Goal: Information Seeking & Learning: Learn about a topic

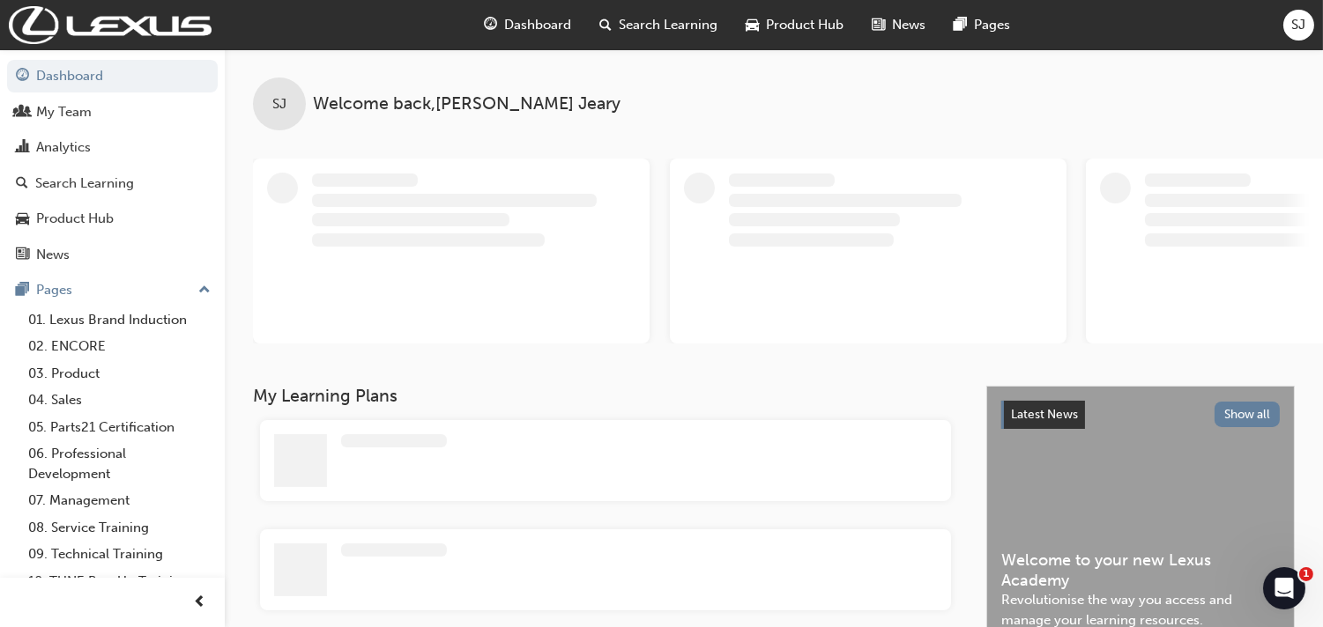
click at [688, 24] on span "Search Learning" at bounding box center [668, 25] width 99 height 20
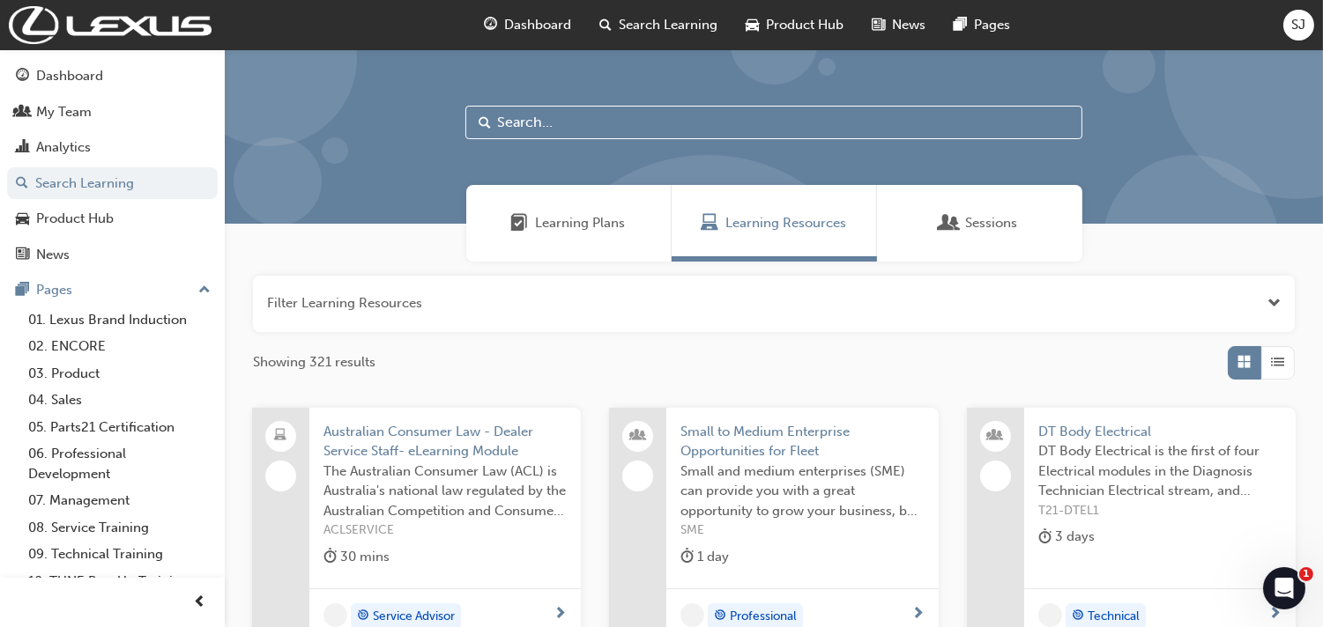
click at [538, 110] on input "text" at bounding box center [773, 122] width 617 height 33
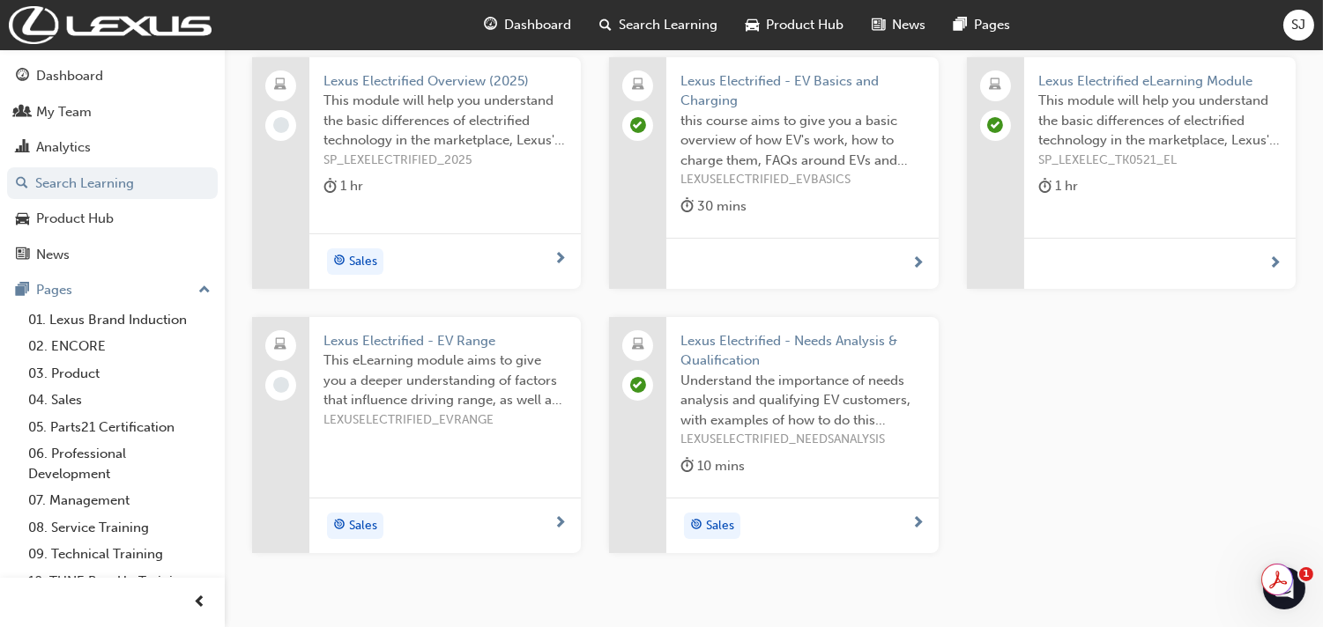
scroll to position [253, 0]
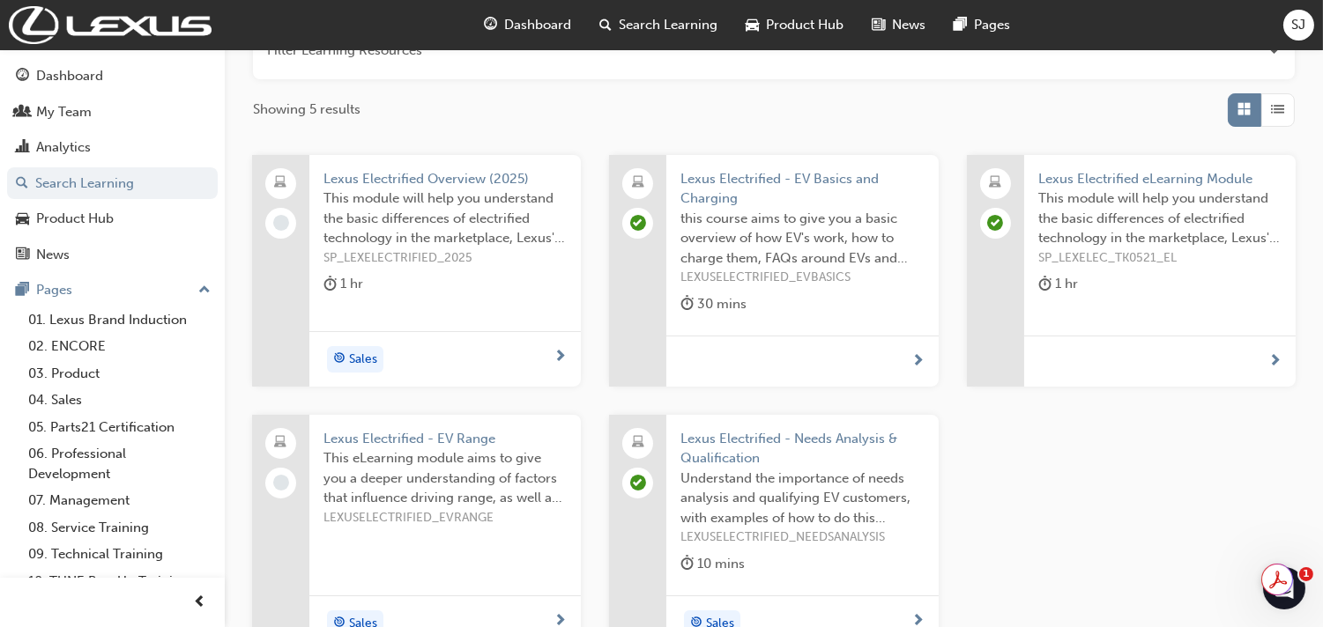
type input "electrified"
click at [399, 176] on span "Lexus Electrified Overview (2025)" at bounding box center [444, 179] width 243 height 20
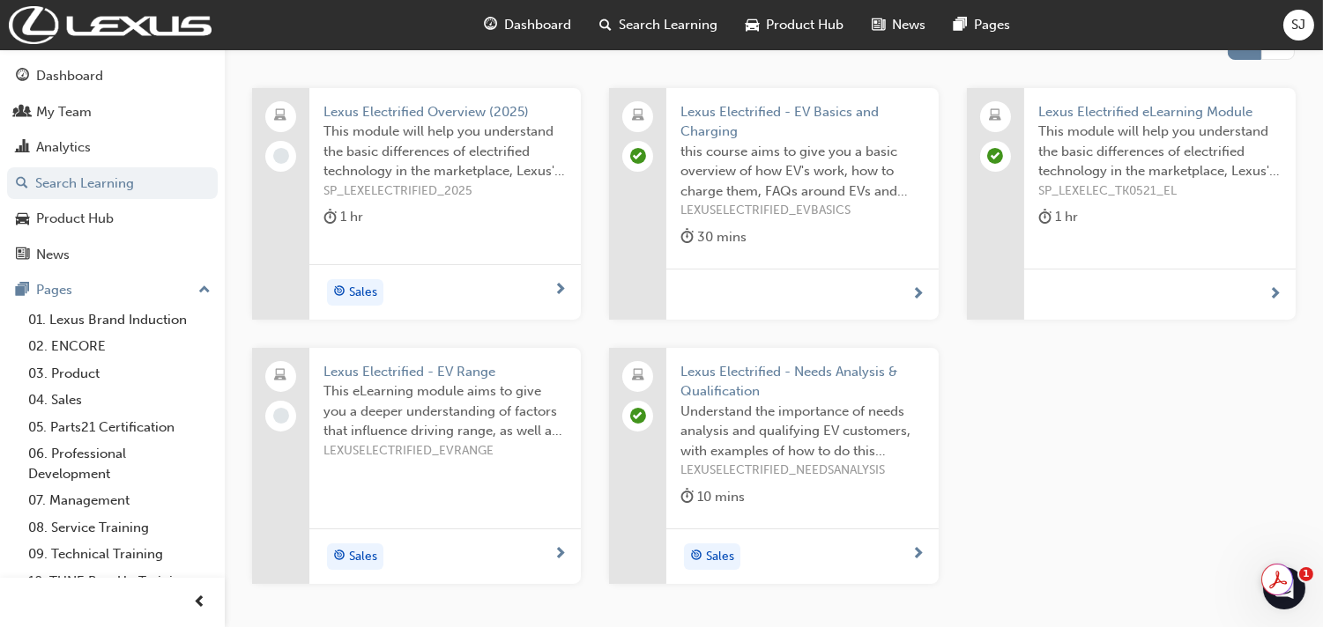
scroll to position [351, 0]
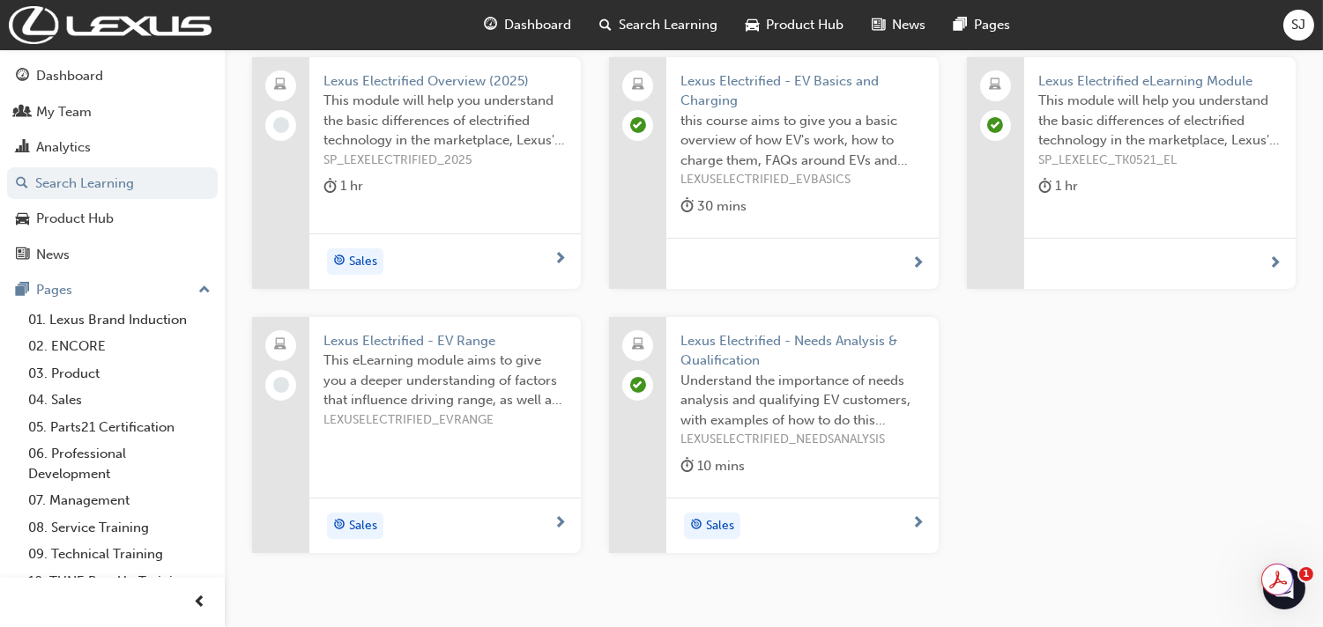
click at [495, 523] on div "Sales" at bounding box center [438, 526] width 230 height 26
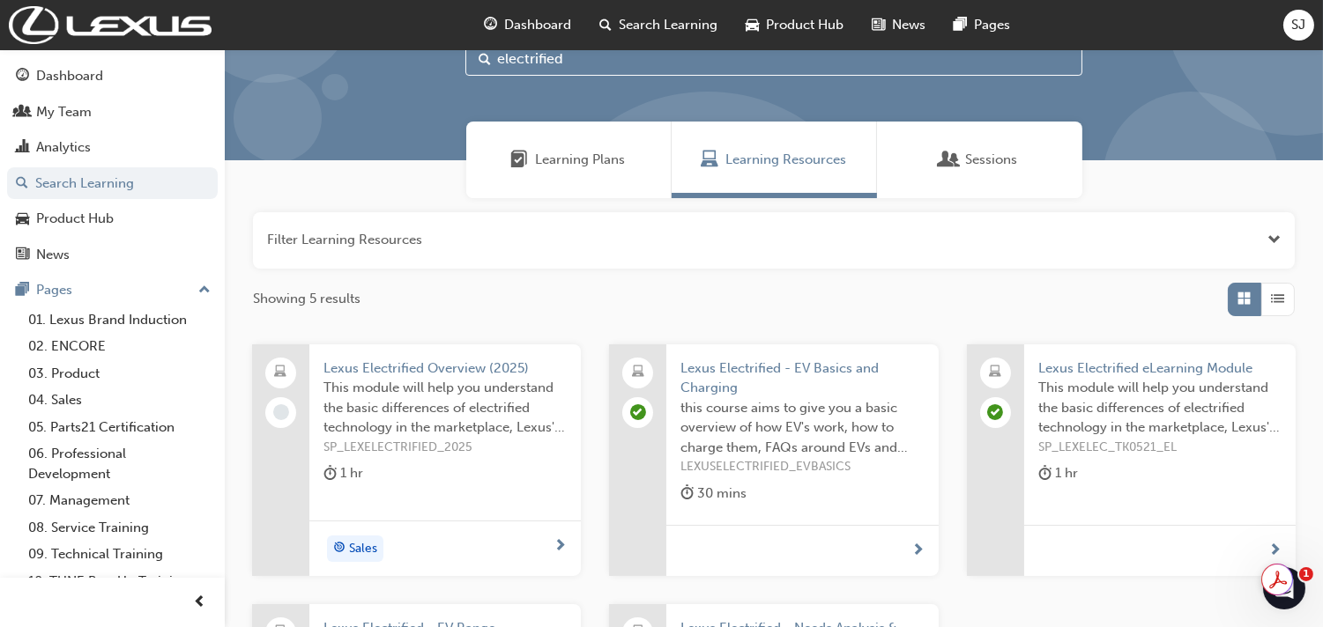
scroll to position [98, 0]
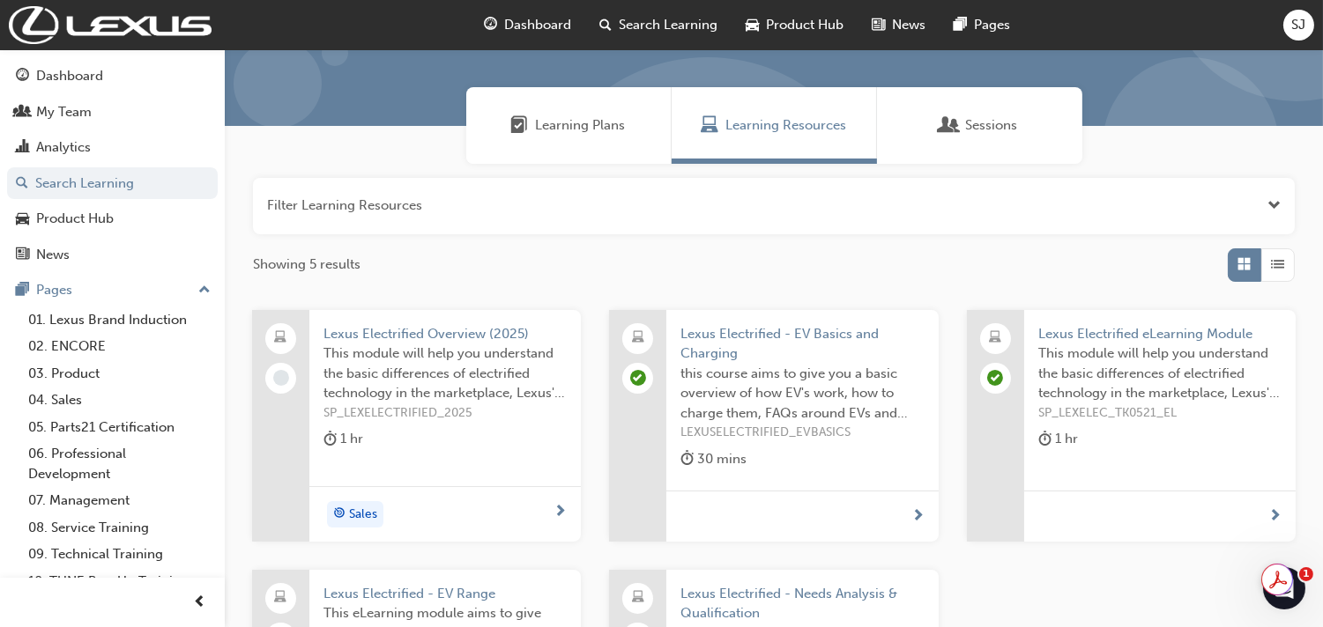
click at [410, 324] on span "Lexus Electrified Overview (2025)" at bounding box center [444, 334] width 243 height 20
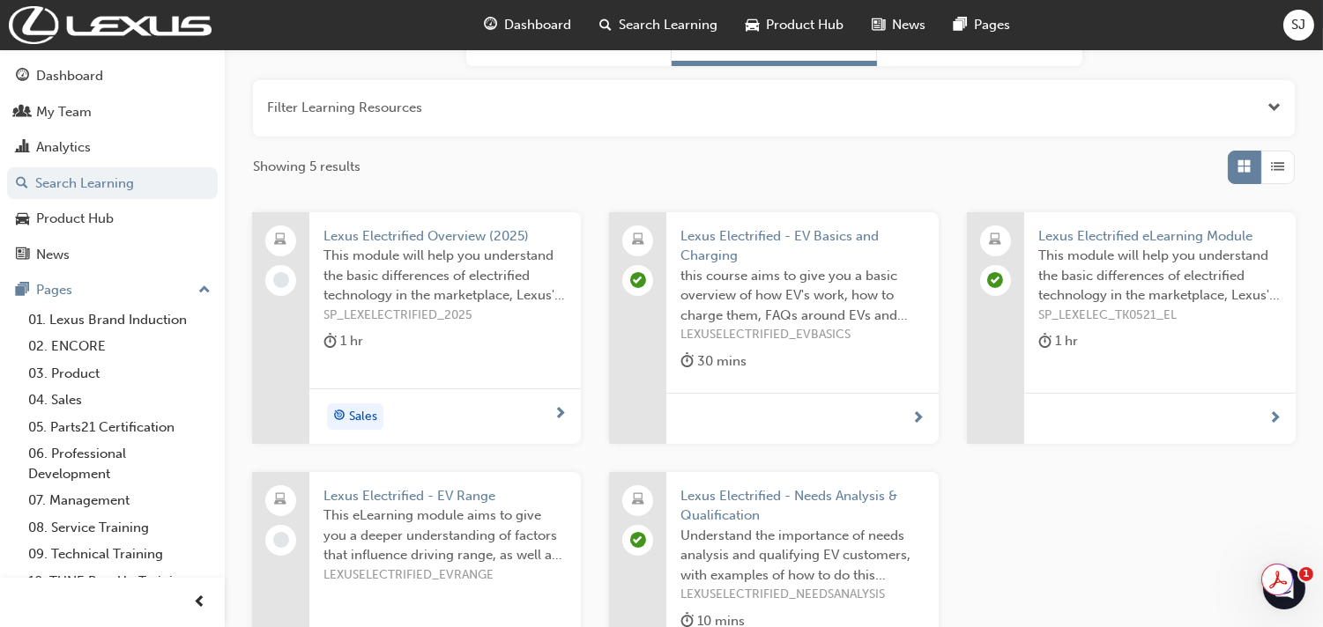
scroll to position [293, 0]
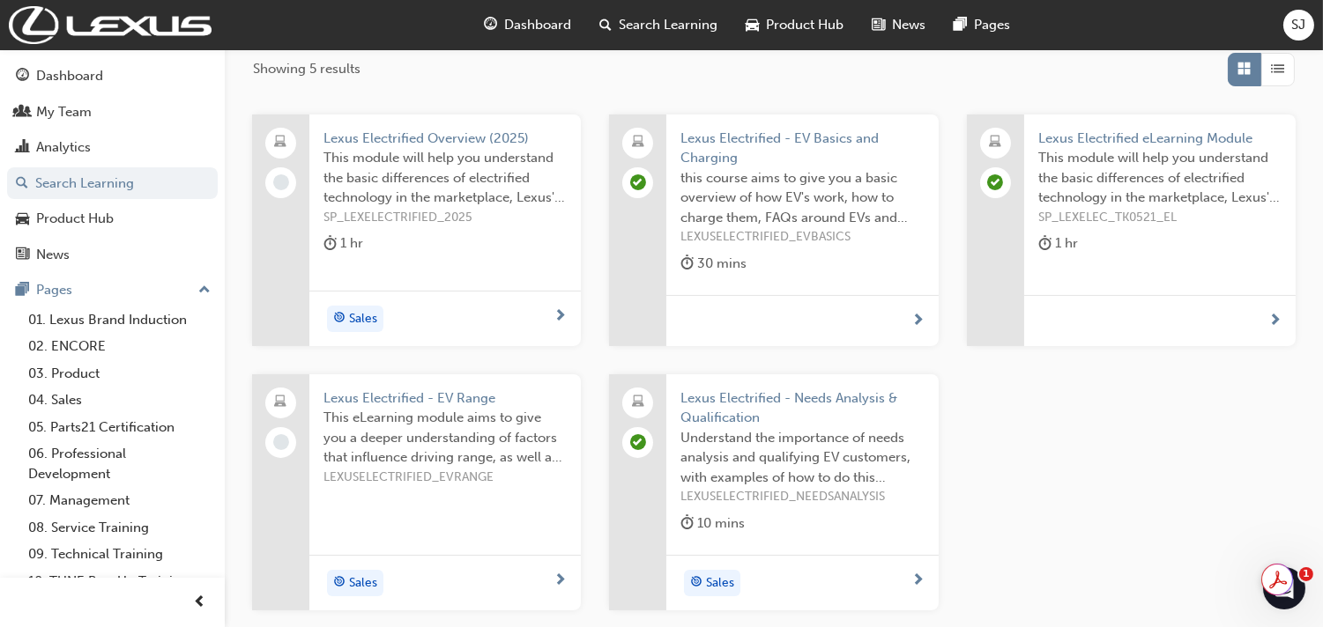
click at [720, 409] on span "Lexus Electrified - Needs Analysis & Qualification" at bounding box center [801, 409] width 243 height 40
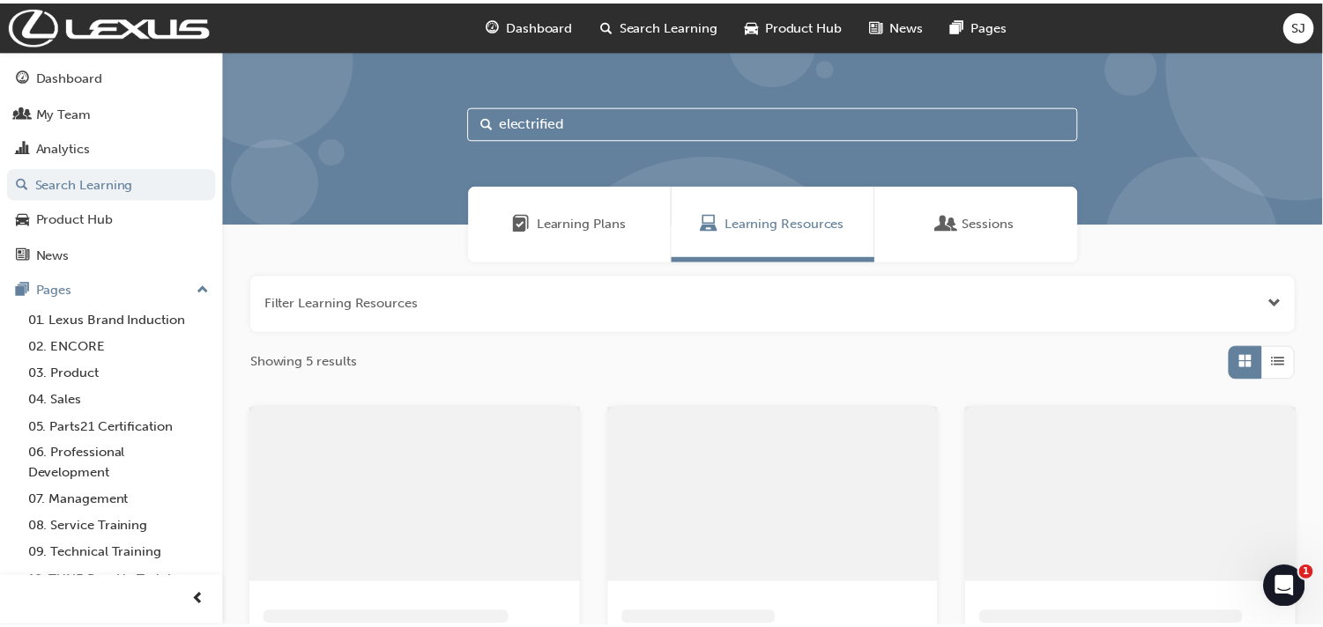
scroll to position [293, 0]
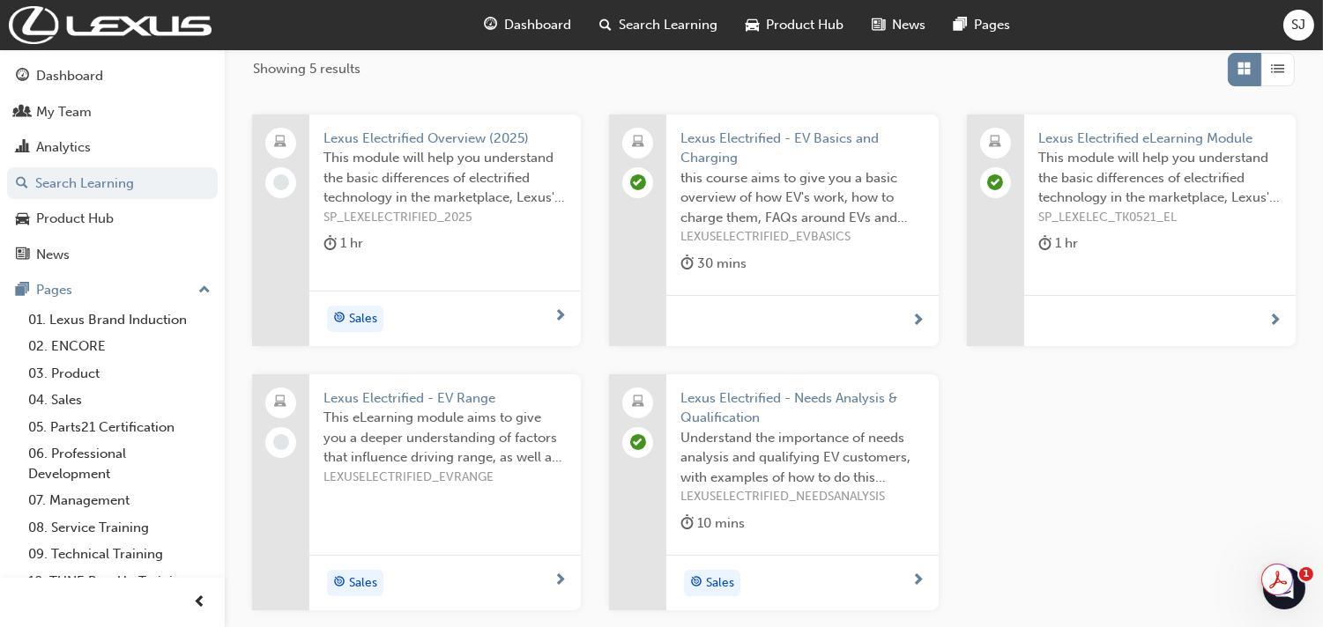
click at [765, 182] on span "this course aims to give you a basic overview of how EV's work, how to charge t…" at bounding box center [801, 198] width 243 height 60
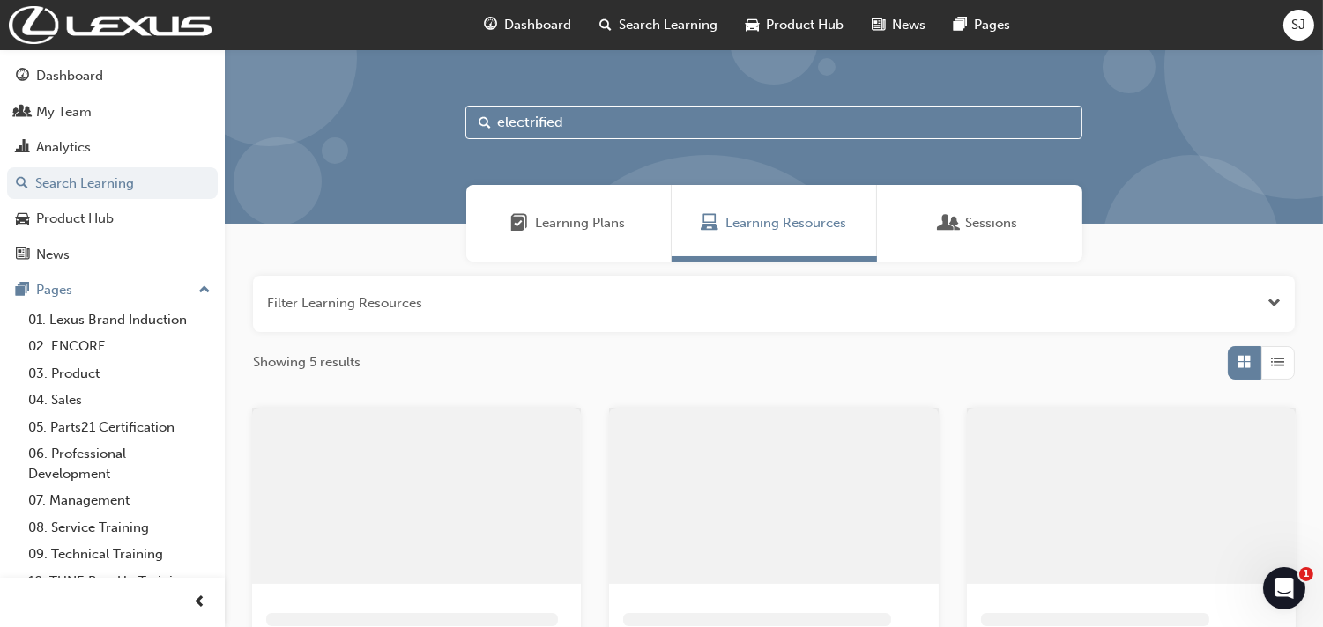
scroll to position [293, 0]
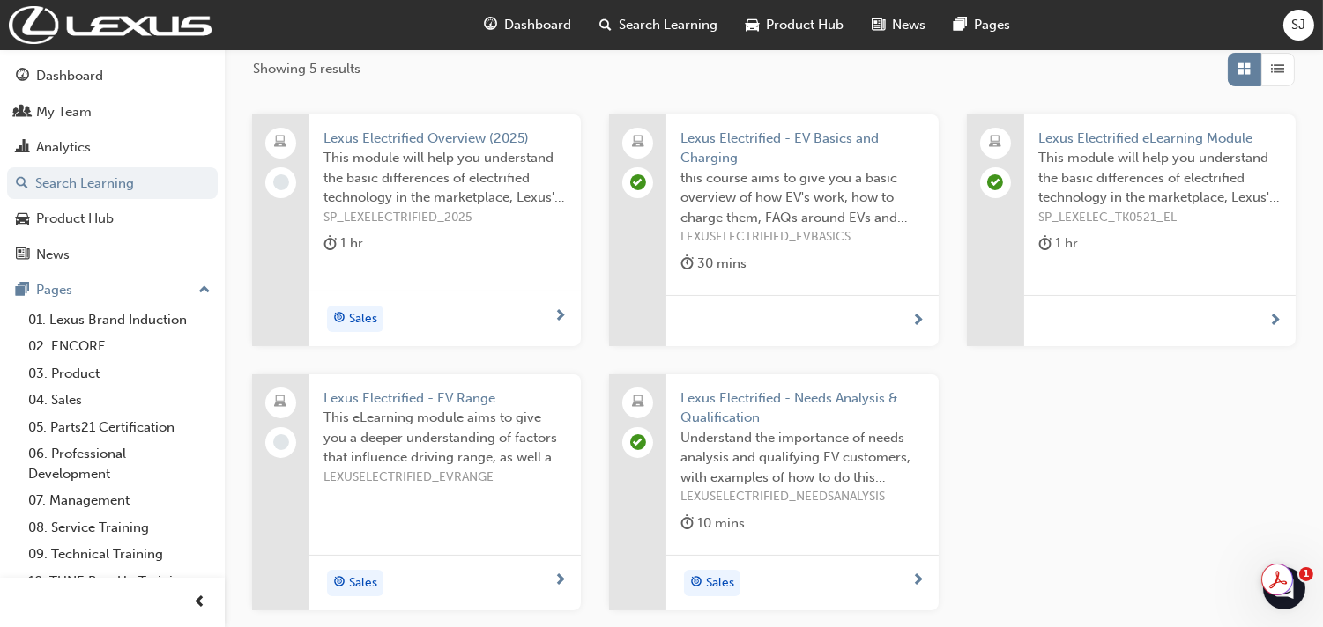
click at [439, 403] on span "Lexus Electrified - EV Range" at bounding box center [444, 399] width 243 height 20
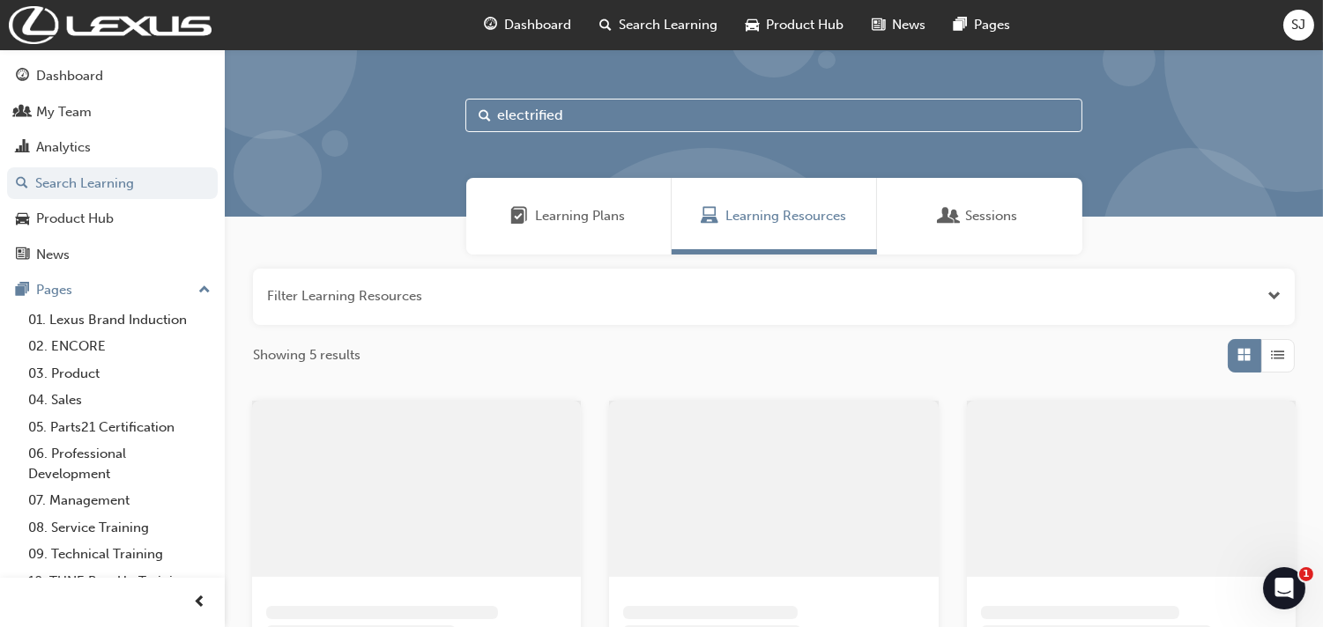
scroll to position [293, 0]
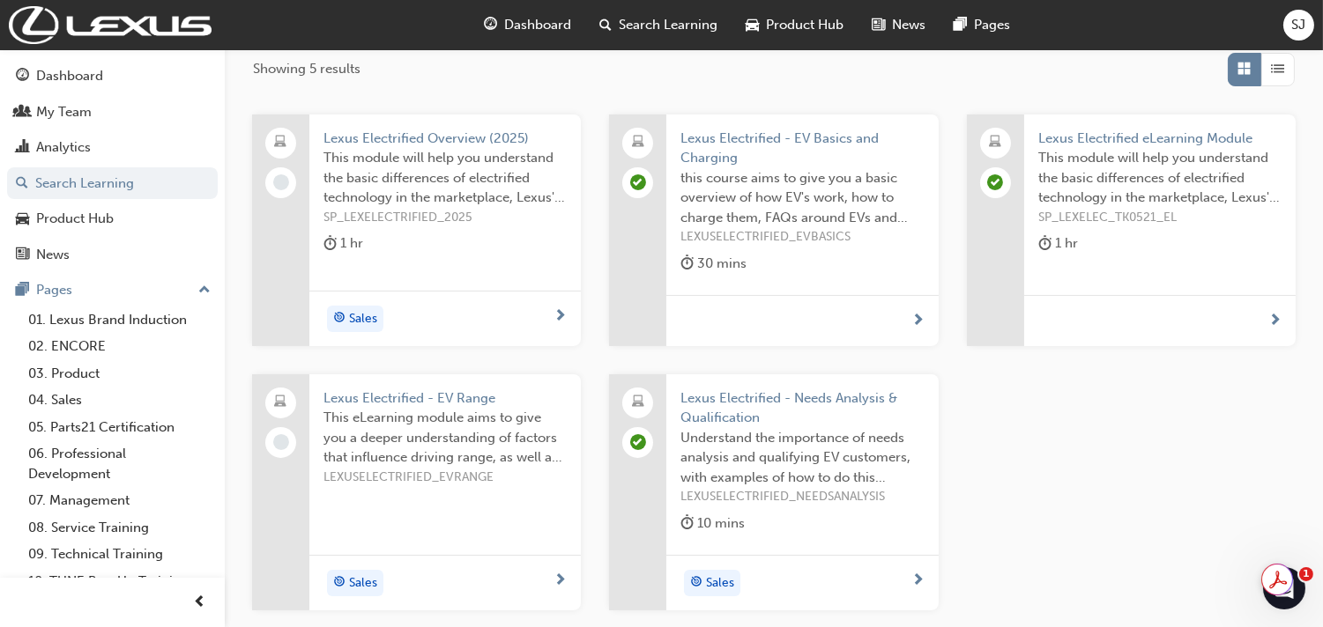
click at [1105, 162] on span "This module will help you understand the basic differences of electrified techn…" at bounding box center [1159, 178] width 243 height 60
